Goal: Navigation & Orientation: Find specific page/section

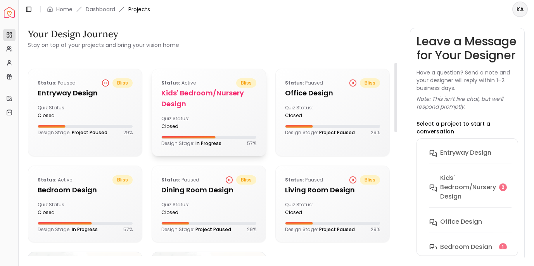
click at [181, 98] on h5 "Kids' Bedroom/Nursery design" at bounding box center [208, 99] width 95 height 22
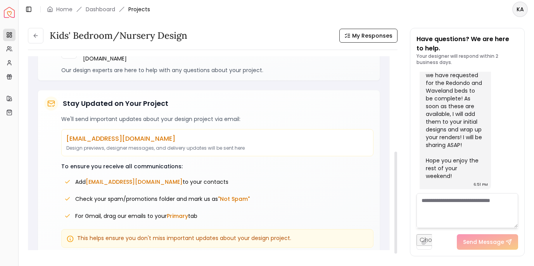
scroll to position [185, 0]
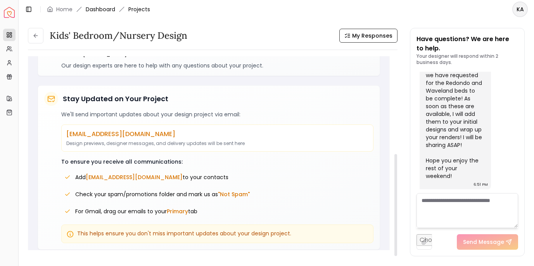
click at [101, 6] on link "Dashboard" at bounding box center [100, 9] width 29 height 8
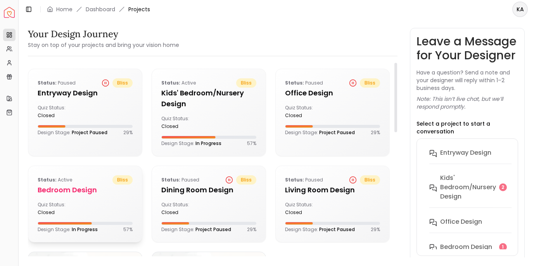
click at [90, 181] on div "Status: active bliss" at bounding box center [85, 179] width 95 height 9
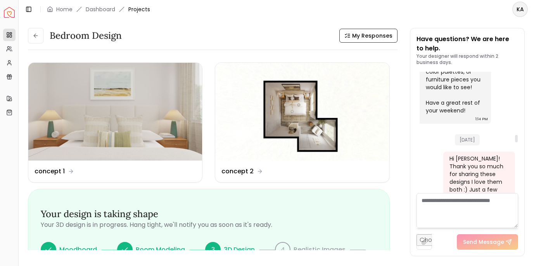
scroll to position [1055, 0]
